Goal: Task Accomplishment & Management: Manage account settings

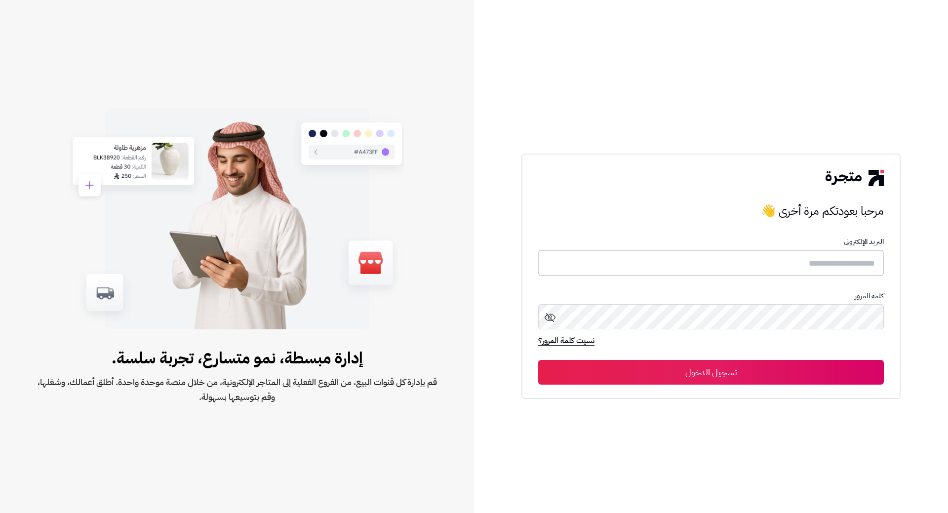
type input "*****"
click at [735, 373] on button "تسجيل الدخول" at bounding box center [711, 371] width 346 height 25
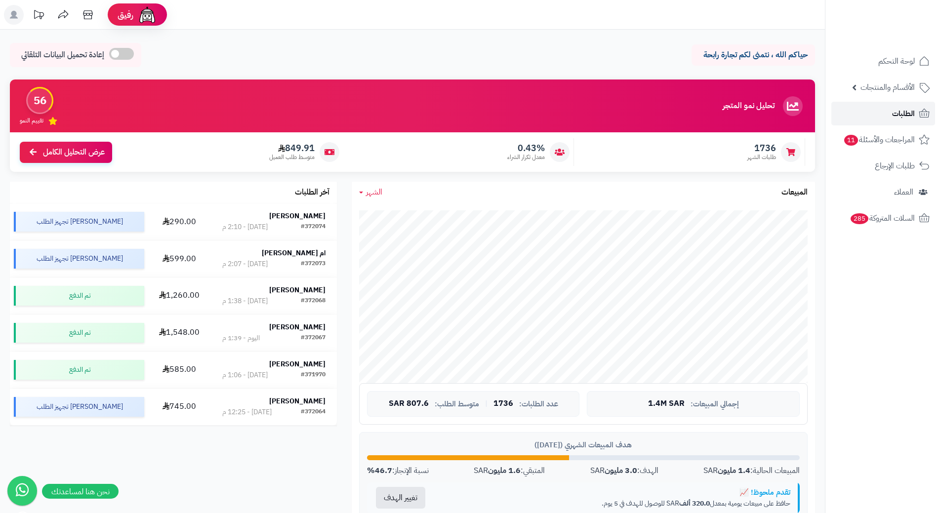
click at [897, 106] on link "الطلبات" at bounding box center [883, 114] width 104 height 24
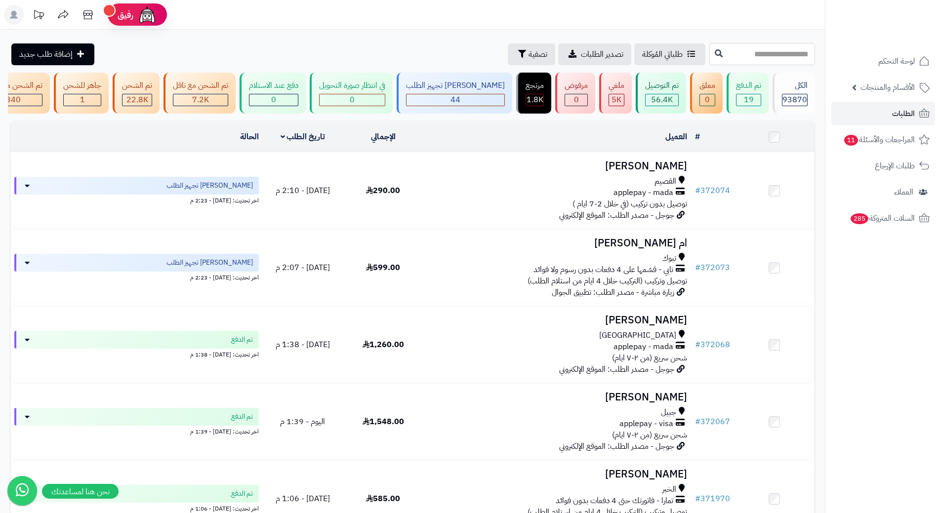
click at [776, 49] on input "text" at bounding box center [762, 54] width 106 height 22
paste input "******"
type input "******"
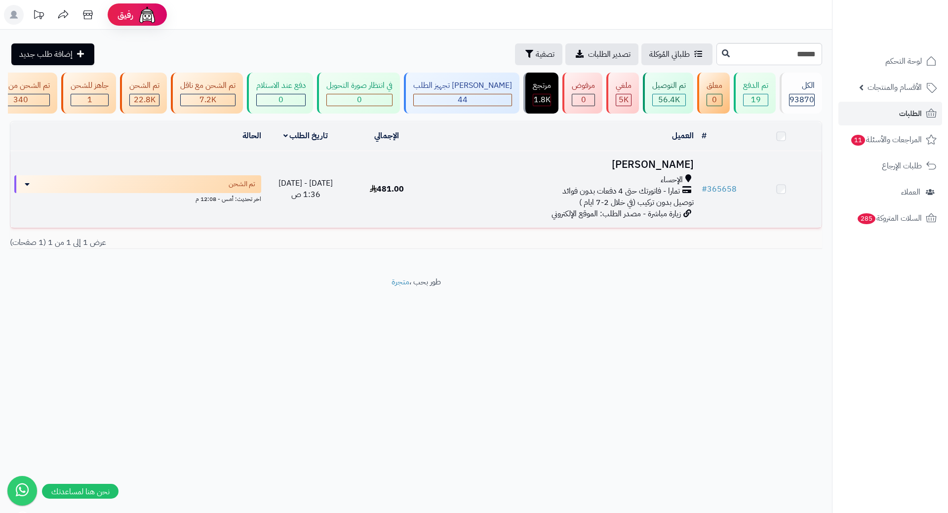
click at [675, 167] on h3 "شهل سالم" at bounding box center [563, 164] width 262 height 11
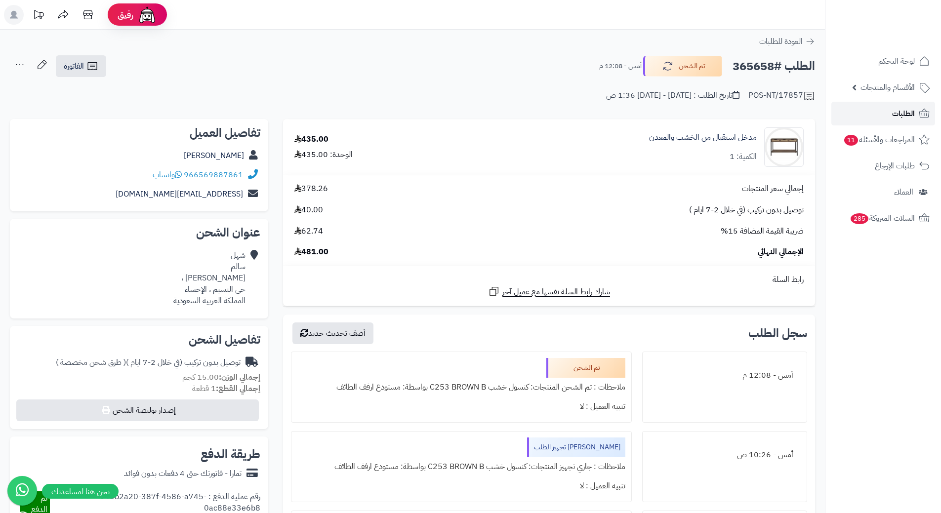
click at [906, 116] on span "الطلبات" at bounding box center [903, 114] width 23 height 14
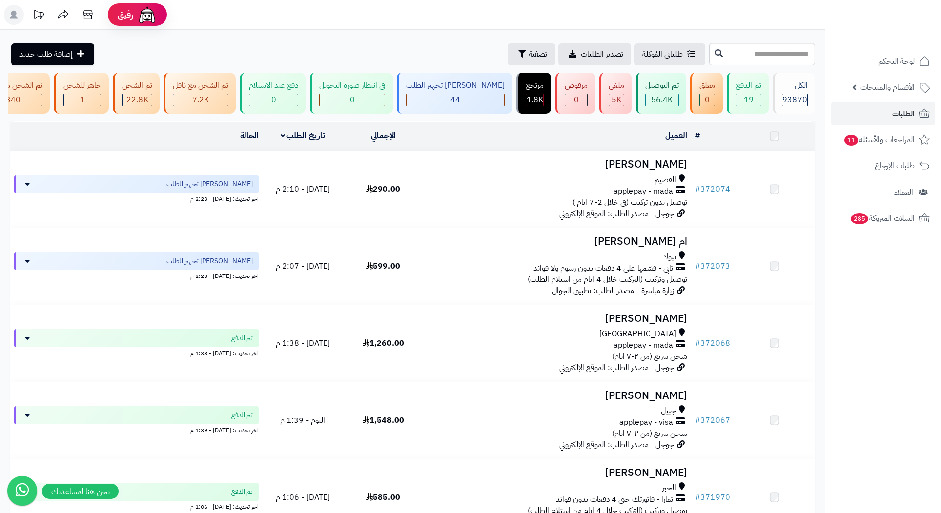
click at [709, 54] on input "text" at bounding box center [762, 54] width 106 height 22
type input "******"
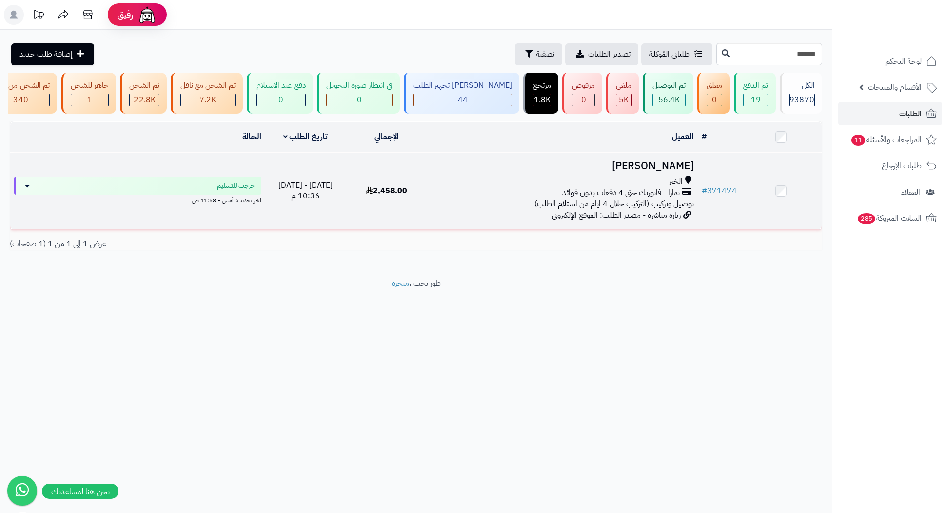
click at [688, 169] on h3 "[PERSON_NAME]" at bounding box center [563, 165] width 262 height 11
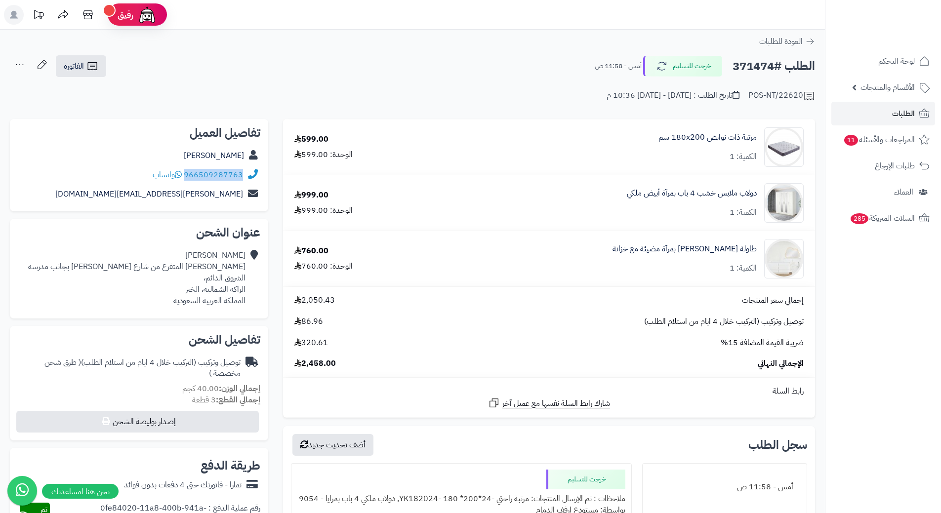
drag, startPoint x: 186, startPoint y: 174, endPoint x: 252, endPoint y: 175, distance: 66.2
click at [252, 175] on div "966509287763 واتساب" at bounding box center [139, 174] width 242 height 19
copy div "966509287763"
click at [706, 250] on link "طاولة زينة مودرن بمرآة مضيئة مع خزانة" at bounding box center [684, 248] width 144 height 11
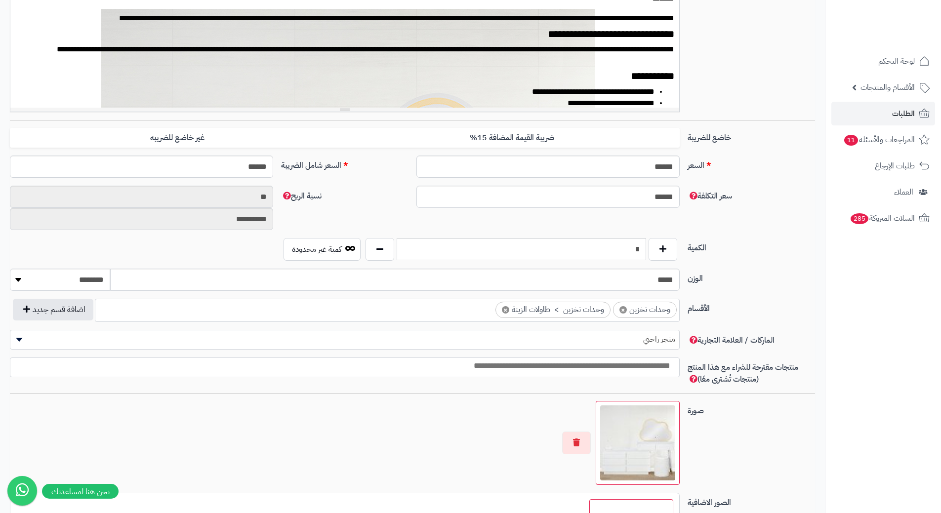
scroll to position [2254, 0]
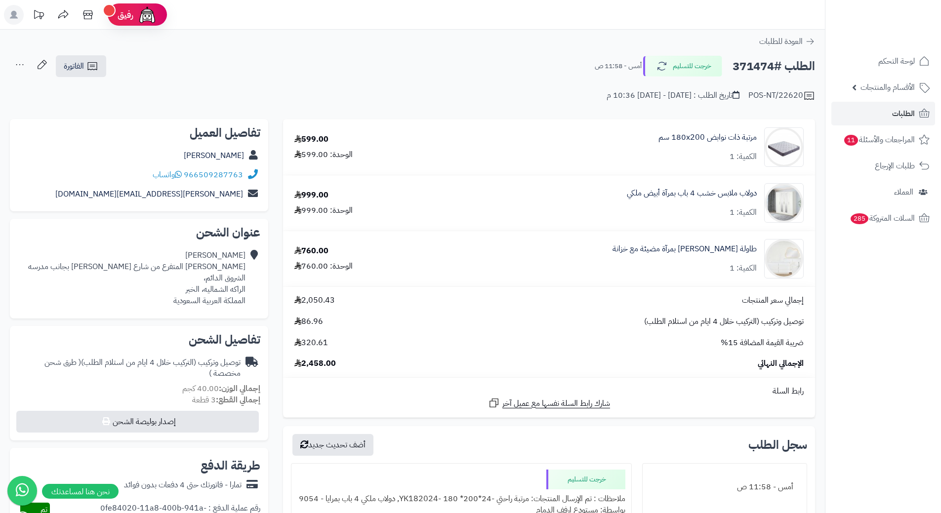
click at [743, 70] on h2 "الطلب #371474" at bounding box center [773, 66] width 82 height 20
copy h2 "371474"
drag, startPoint x: 761, startPoint y: 240, endPoint x: 639, endPoint y: 245, distance: 123.1
click at [639, 167] on div "طاولة زينة مودرن بمرآة مضيئة مع خزانة الكمية: 1" at bounding box center [622, 147] width 378 height 40
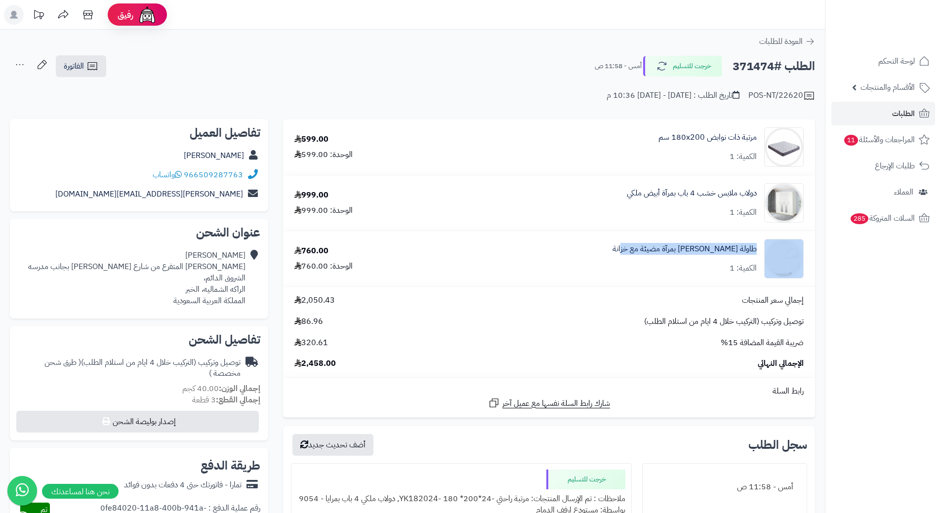
copy div "طاولة زينة مودرن بمرآة مضيئة مع خزانة"
click at [916, 115] on link "الطلبات" at bounding box center [883, 114] width 104 height 24
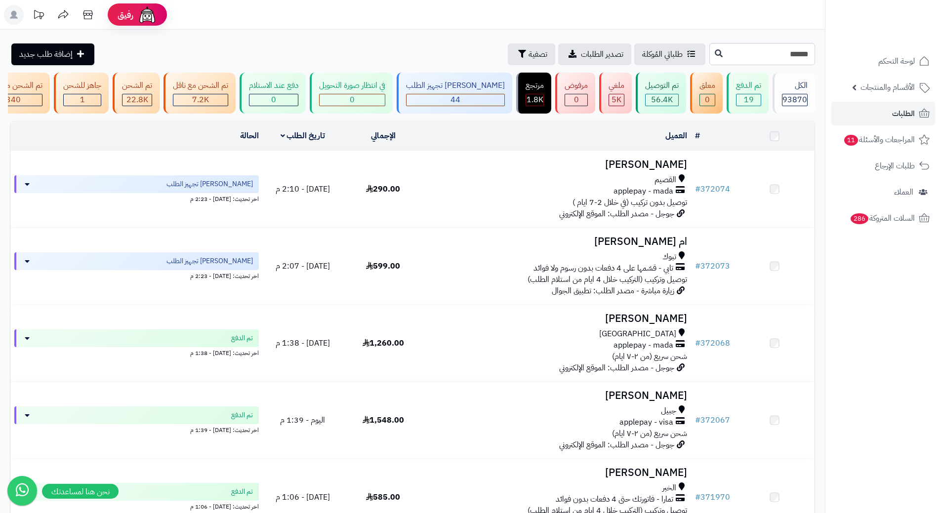
type input "******"
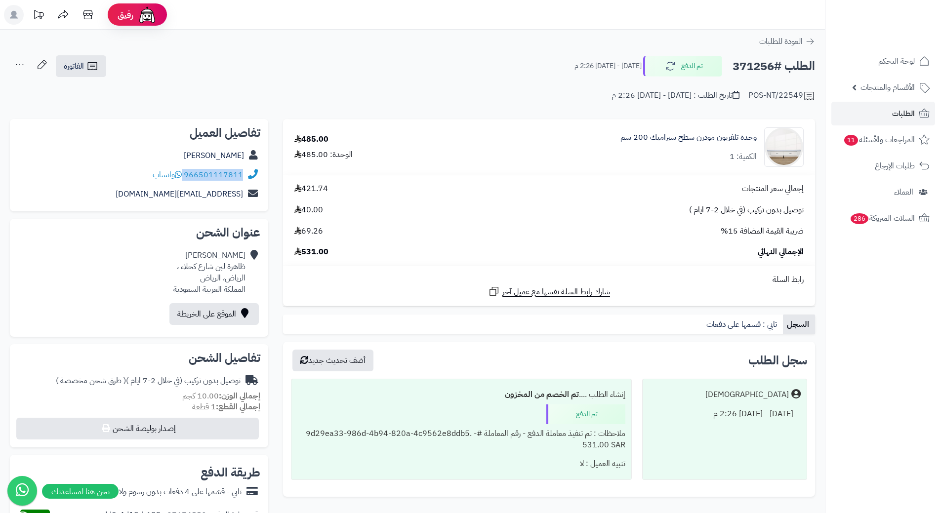
drag, startPoint x: 185, startPoint y: 174, endPoint x: 250, endPoint y: 172, distance: 65.7
click at [250, 172] on div "966501117811 واتساب" at bounding box center [139, 174] width 242 height 19
copy div "966501117811"
click at [695, 140] on link "وحدة تلفزيون مودرن سطح سيراميك 200 سم" at bounding box center [688, 137] width 136 height 11
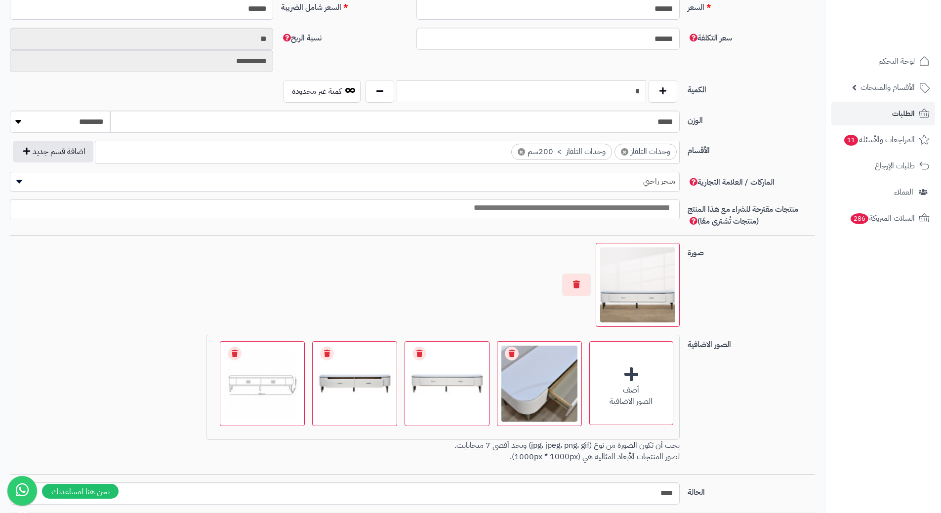
scroll to position [2193, 0]
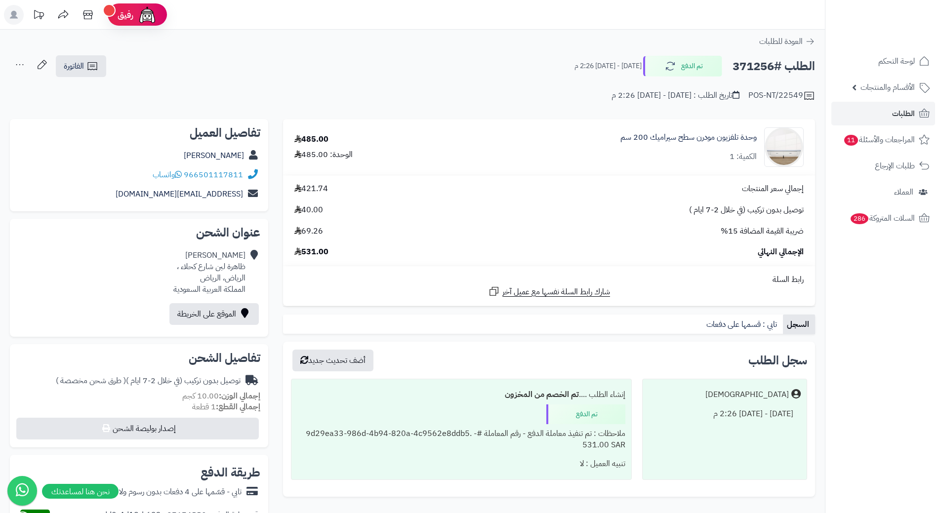
click at [743, 65] on h2 "الطلب #371256" at bounding box center [773, 66] width 82 height 20
copy h2 "371256"
click at [906, 113] on span "الطلبات" at bounding box center [903, 114] width 23 height 14
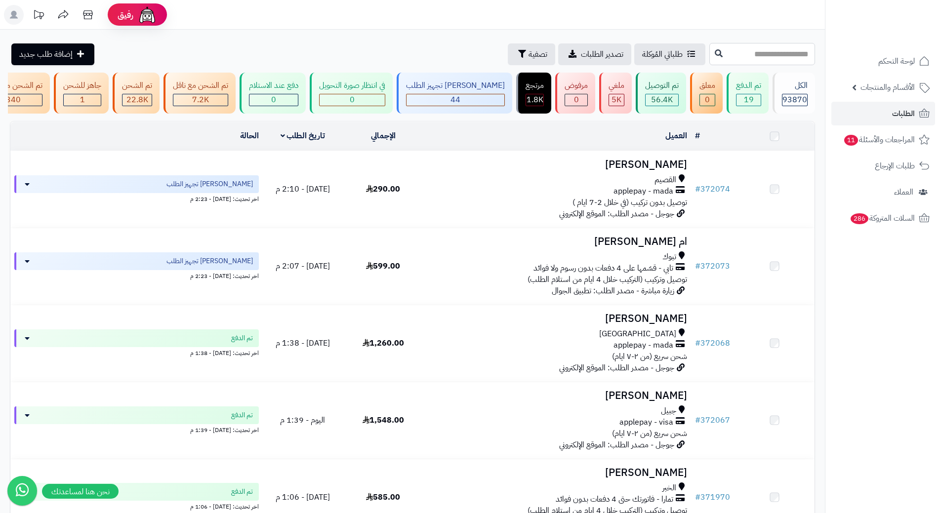
drag, startPoint x: 0, startPoint y: 0, endPoint x: 720, endPoint y: 55, distance: 722.6
click at [720, 55] on input "text" at bounding box center [762, 54] width 106 height 22
paste input "******"
type input "******"
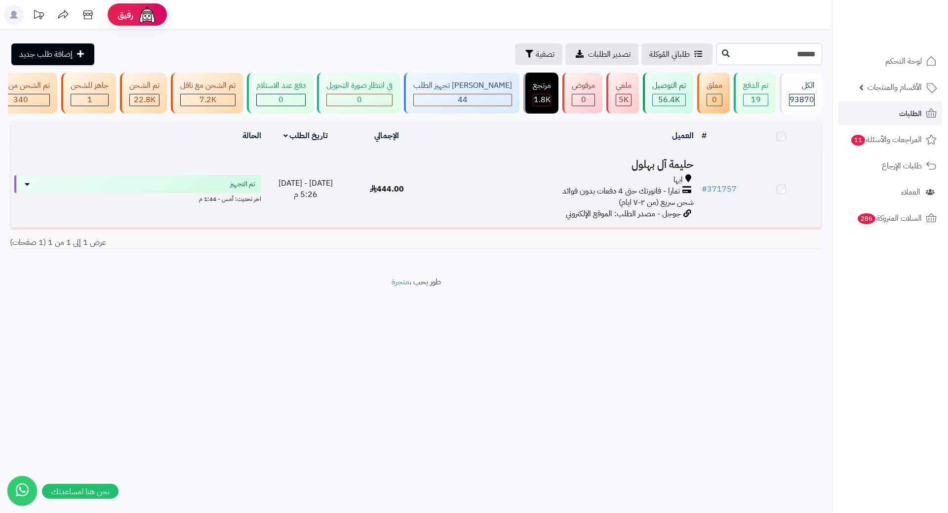
click at [656, 170] on h3 "حليمة آل بهلول" at bounding box center [563, 164] width 262 height 11
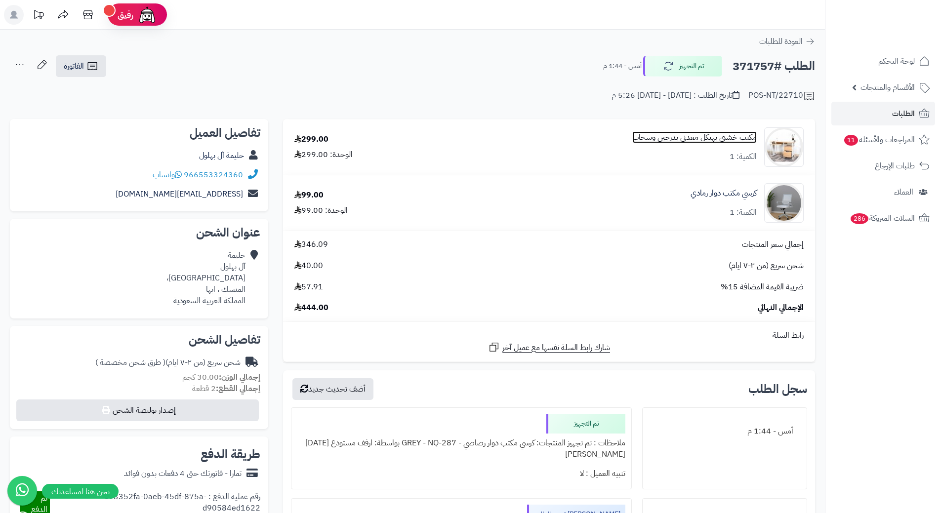
click at [716, 139] on link "مكتب خشبي بهيكل معدني بدرجين وسحاب" at bounding box center [694, 137] width 124 height 11
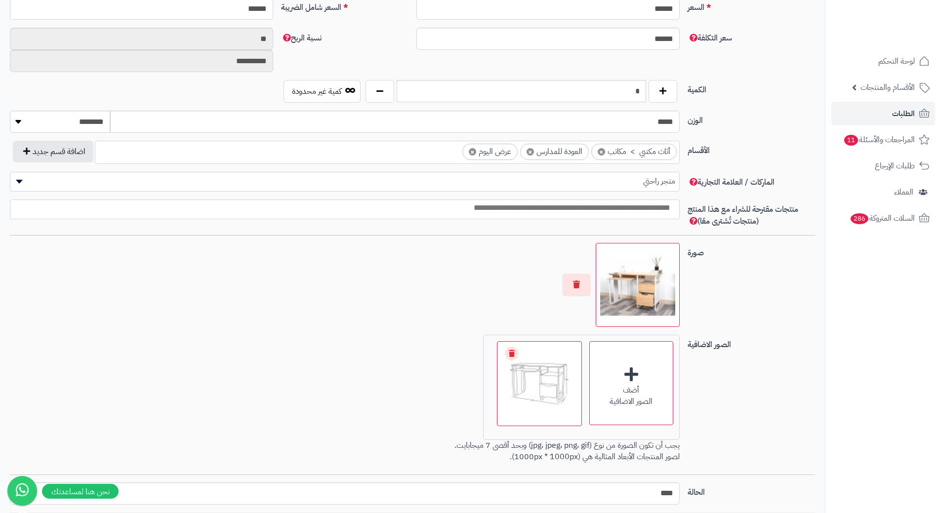
scroll to position [32, 0]
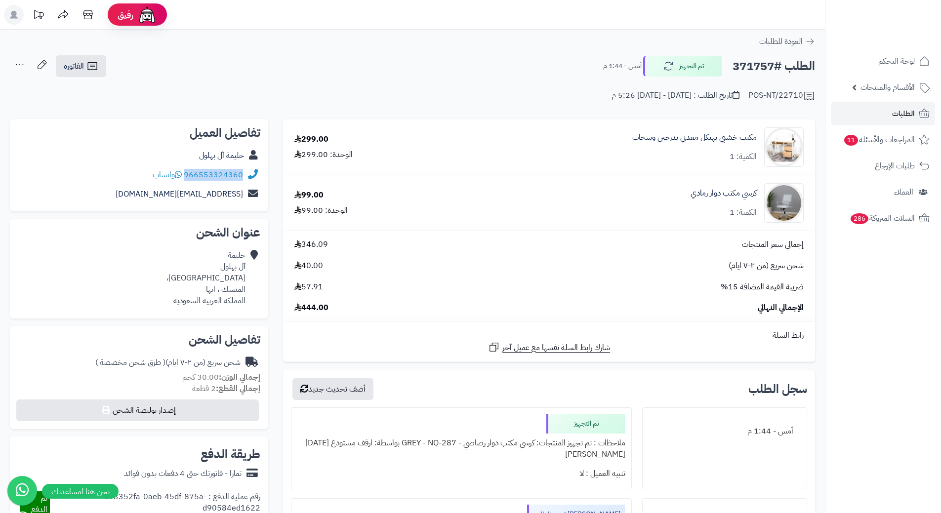
drag, startPoint x: 186, startPoint y: 174, endPoint x: 248, endPoint y: 173, distance: 62.7
click at [248, 173] on div "966553324360 واتساب" at bounding box center [139, 174] width 242 height 19
copy div "966553324360"
click at [748, 70] on h2 "الطلب #371757" at bounding box center [773, 66] width 82 height 20
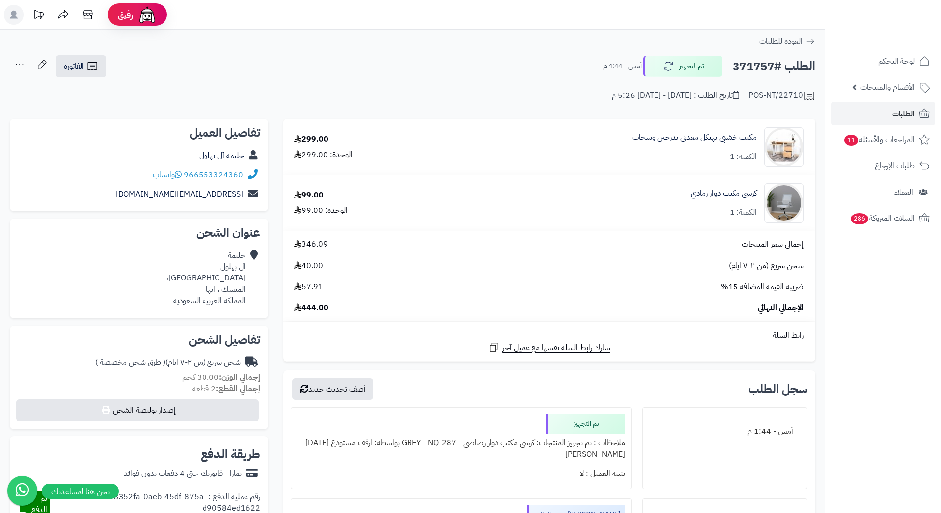
click at [748, 70] on h2 "الطلب #371757" at bounding box center [773, 66] width 82 height 20
copy h2 "371757"
drag, startPoint x: 759, startPoint y: 131, endPoint x: 643, endPoint y: 137, distance: 116.2
click at [643, 137] on div "مكتب خشبي بهيكل معدني بدرجين وسحاب الكمية: 1" at bounding box center [626, 147] width 367 height 40
copy link "مكتب خشبي بهيكل معدني بدرجين وسح"
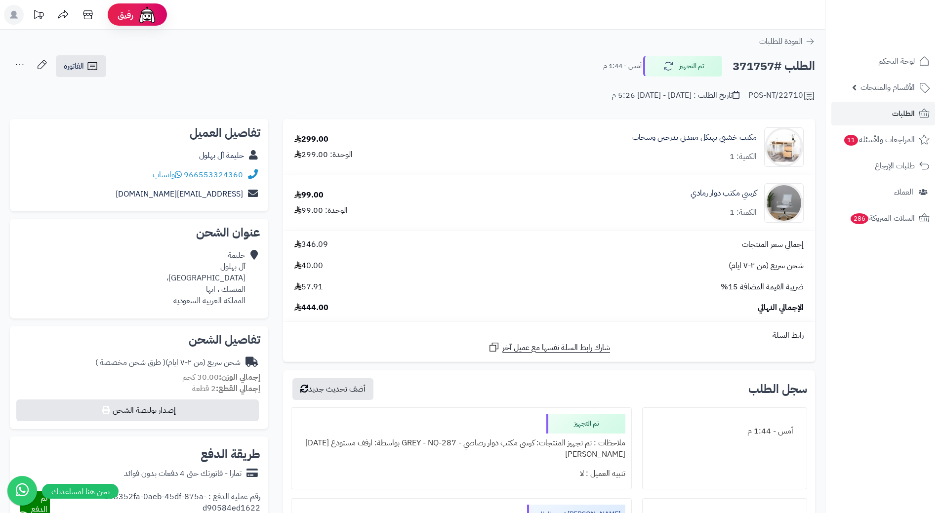
click at [549, 56] on div "الطلب #371757 تم التجهيز أمس - 1:44 م الفاتورة طباعة الفاتورة إرسال الفاتورة إل…" at bounding box center [412, 66] width 805 height 23
click at [910, 116] on span "الطلبات" at bounding box center [903, 114] width 23 height 14
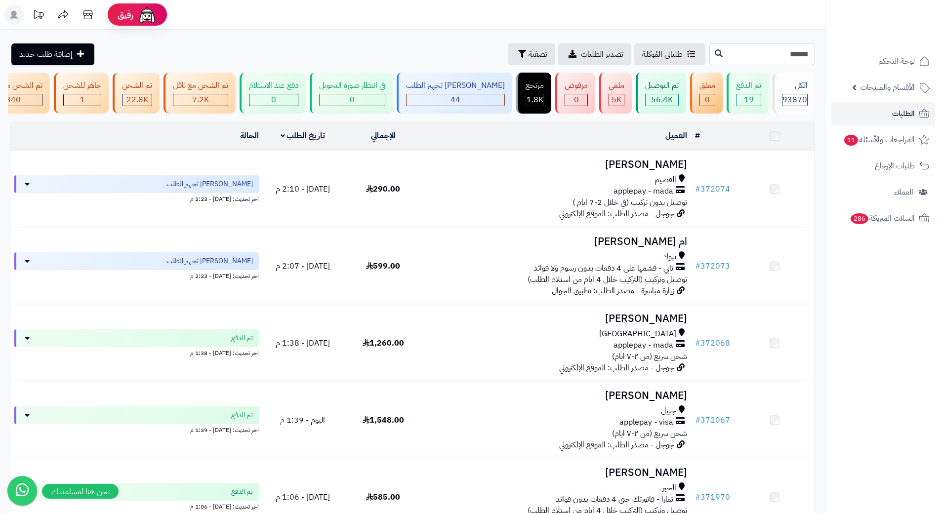
type input "******"
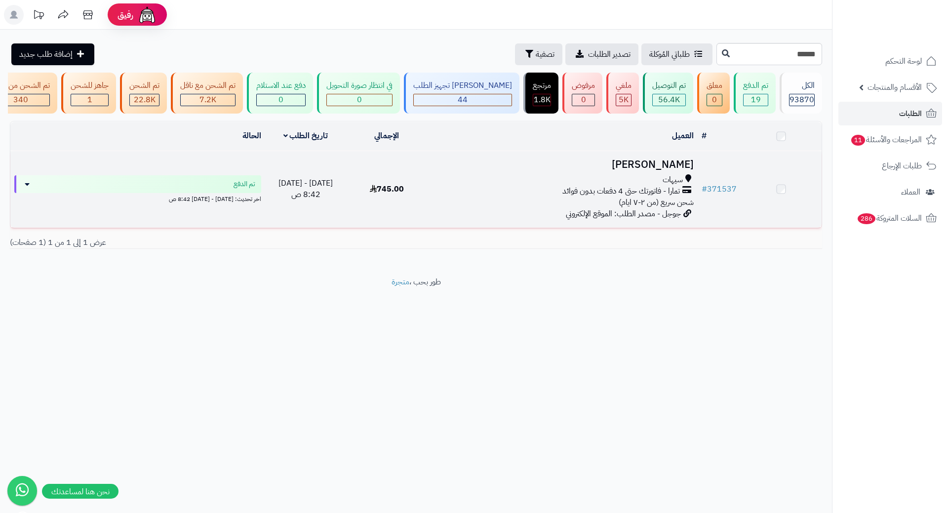
click at [673, 170] on h3 "[PERSON_NAME]" at bounding box center [563, 164] width 262 height 11
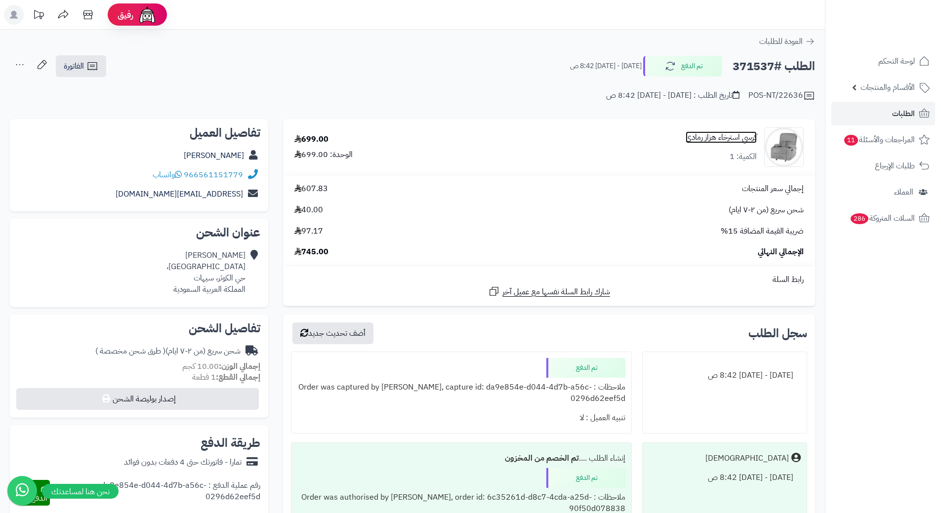
click at [707, 142] on link "كرسي استرخاء هزاز رمادي" at bounding box center [720, 137] width 71 height 11
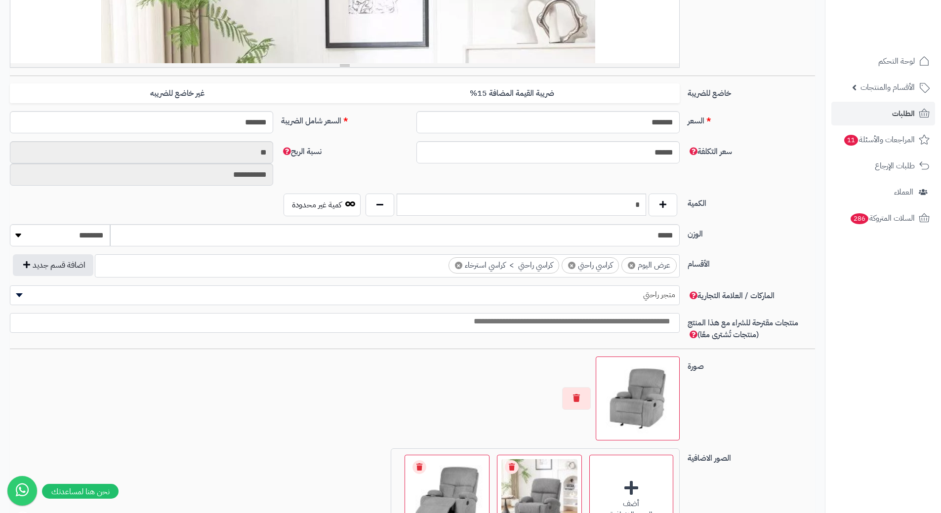
scroll to position [494, 0]
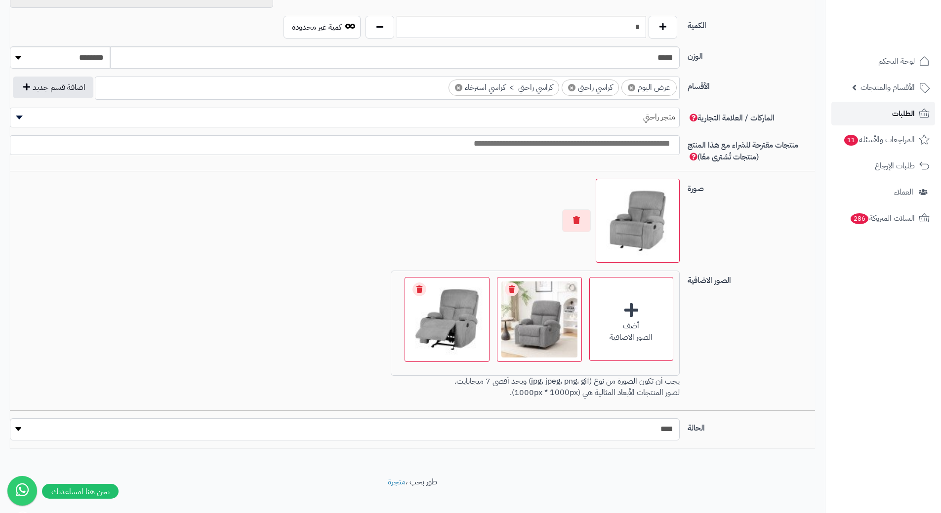
click at [910, 113] on span "الطلبات" at bounding box center [903, 114] width 23 height 14
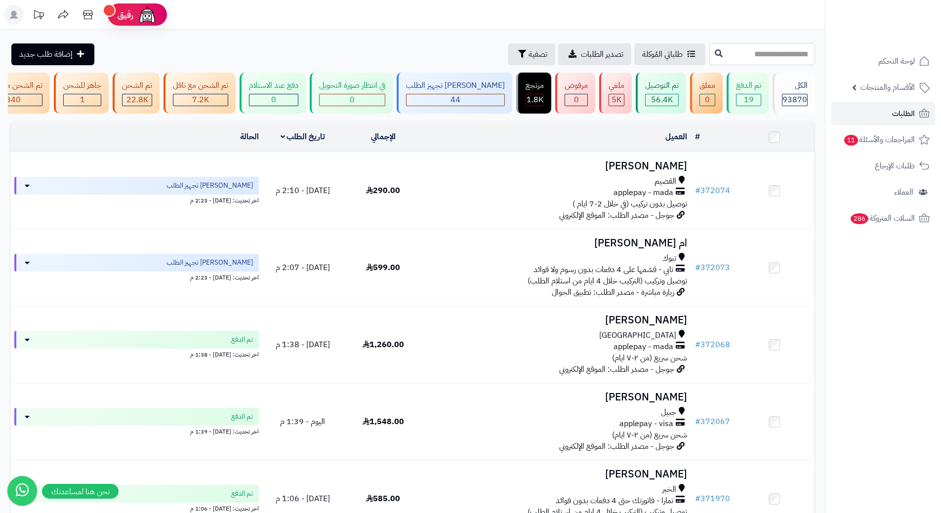
click at [709, 57] on input "text" at bounding box center [762, 54] width 106 height 22
paste input "******"
type input "******"
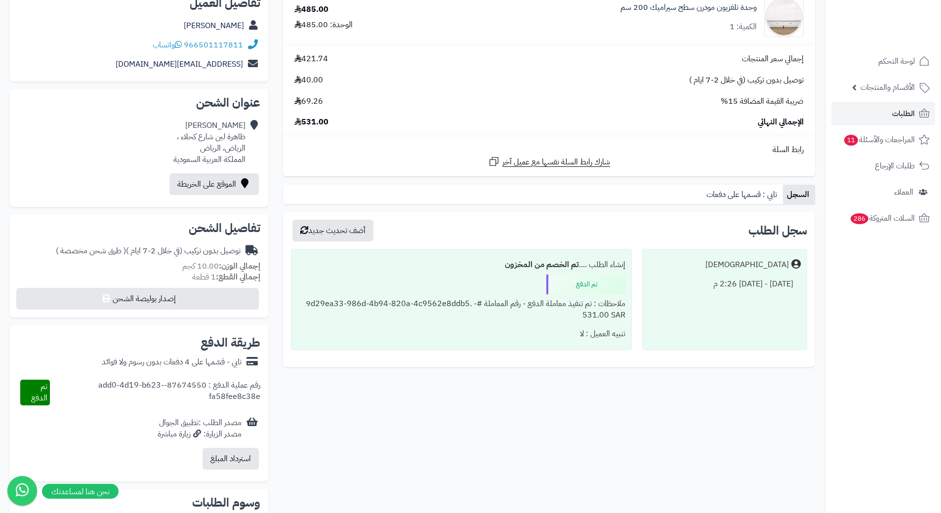
scroll to position [148, 0]
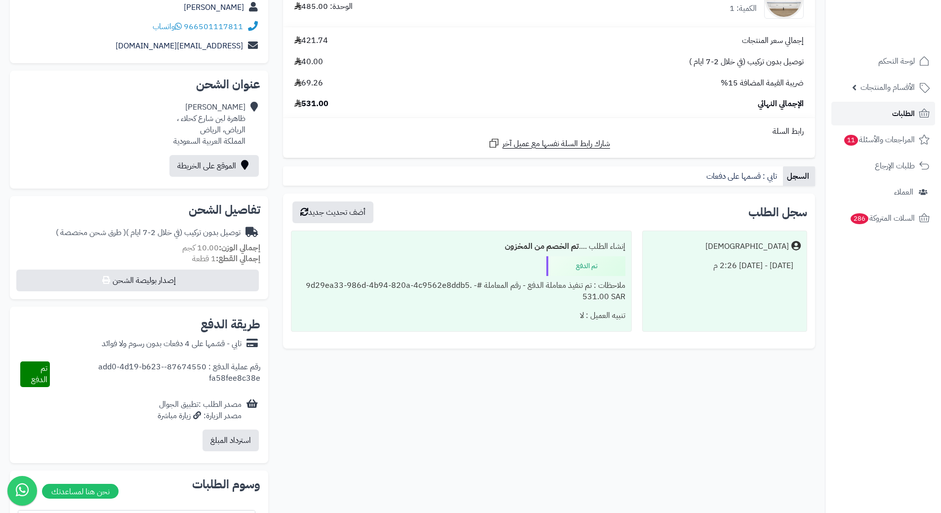
click at [916, 119] on link "الطلبات" at bounding box center [883, 114] width 104 height 24
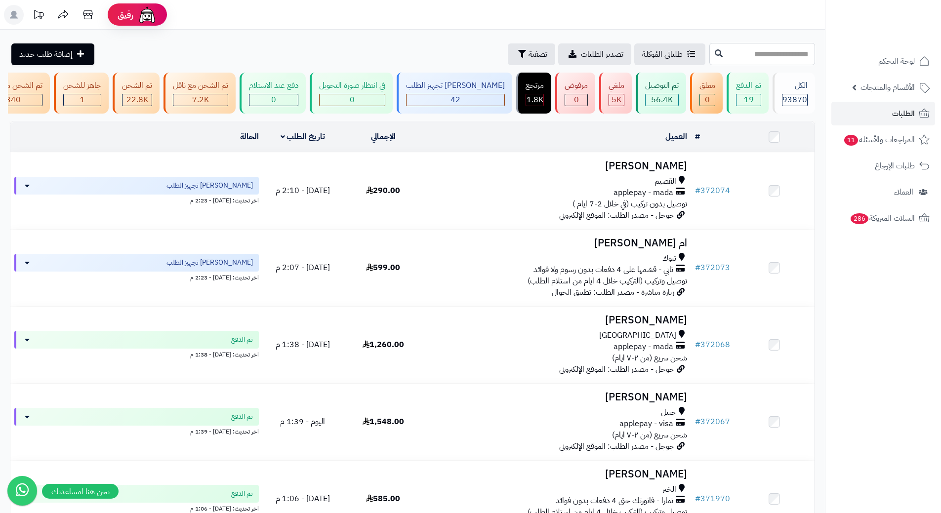
click at [718, 57] on input "text" at bounding box center [762, 54] width 106 height 22
paste input "******"
type input "******"
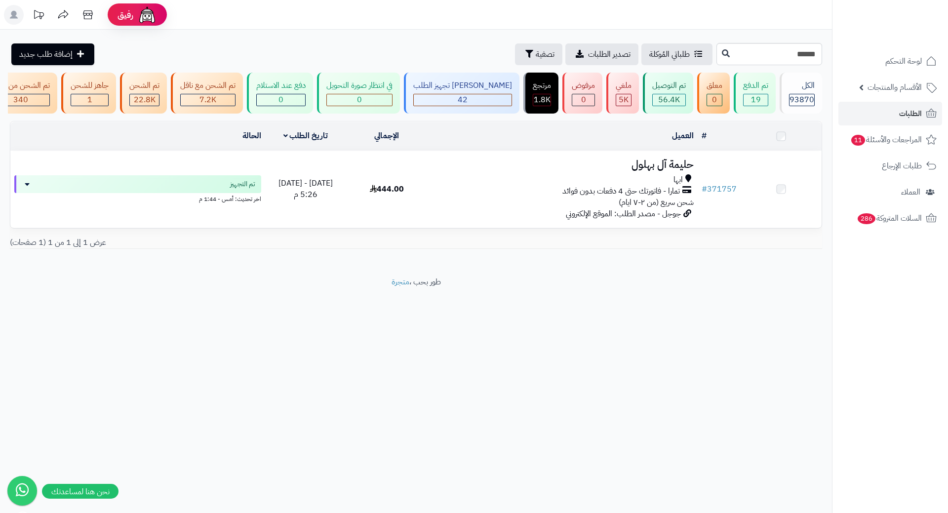
click at [665, 166] on h3 "حليمة آل بهلول" at bounding box center [563, 164] width 262 height 11
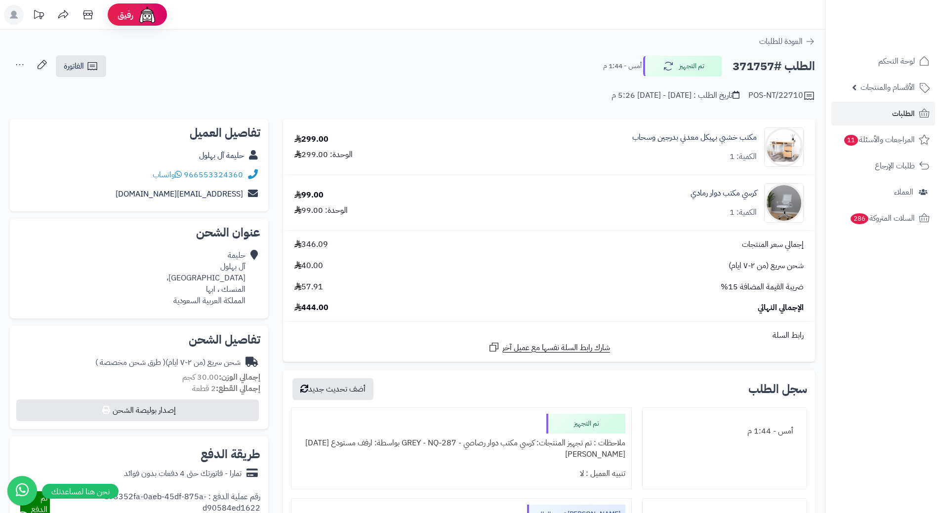
click at [743, 64] on h2 "الطلب #371757" at bounding box center [773, 66] width 82 height 20
copy h2 "371757"
